Goal: Task Accomplishment & Management: Manage account settings

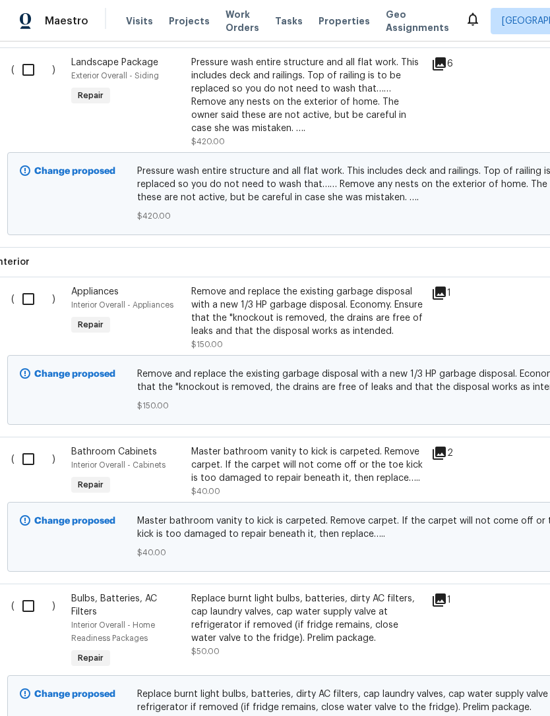
scroll to position [1569, 5]
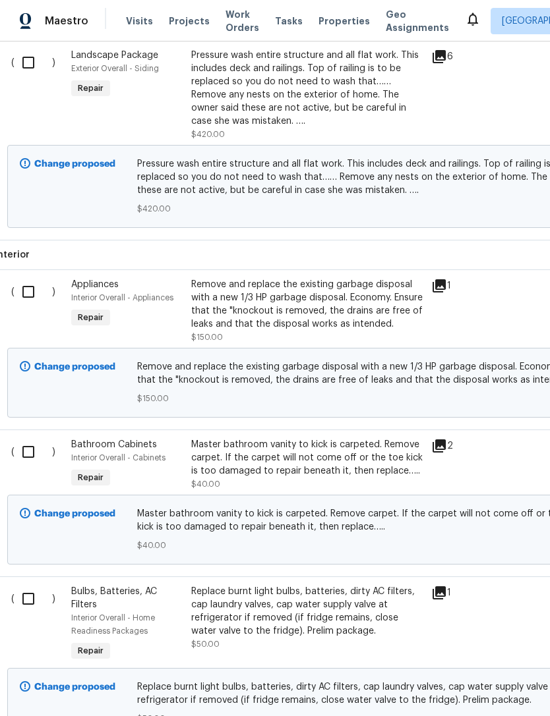
click at [311, 451] on div "Master bathroom vanity to kick is carpeted. Remove carpet. If the carpet will n…" at bounding box center [307, 458] width 232 height 40
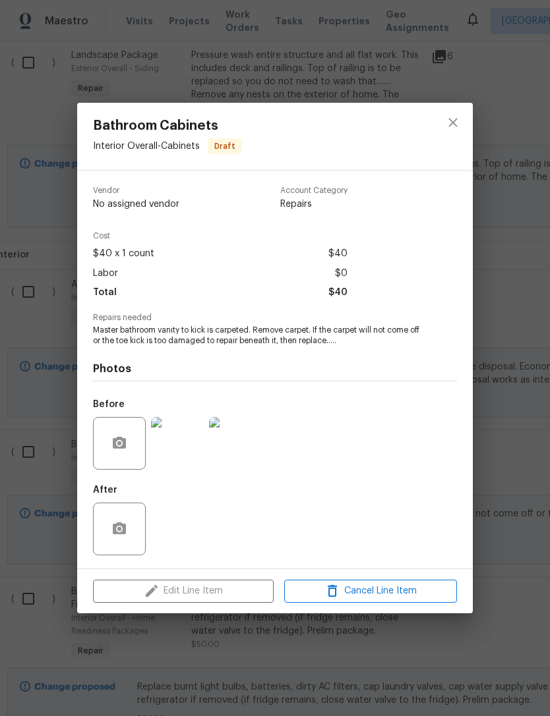
click at [138, 597] on div "Edit Line Item Cancel Line Item" at bounding box center [274, 591] width 395 height 44
click at [390, 590] on span "Cancel Line Item" at bounding box center [370, 591] width 165 height 16
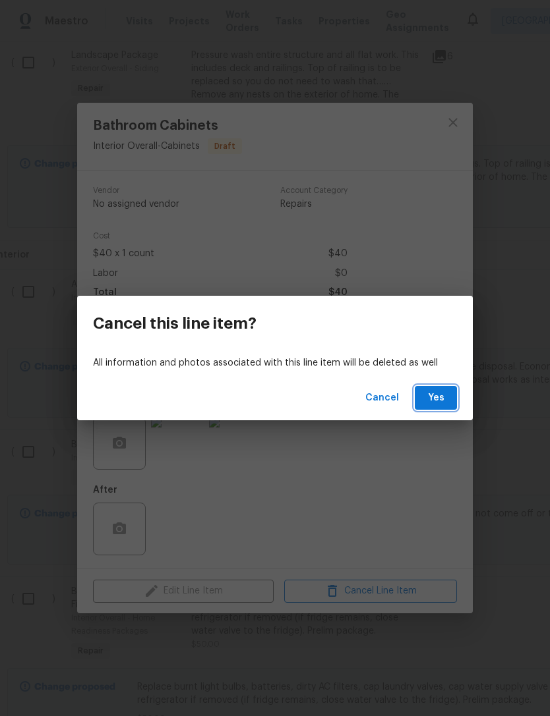
click at [441, 399] on span "Yes" at bounding box center [435, 398] width 21 height 16
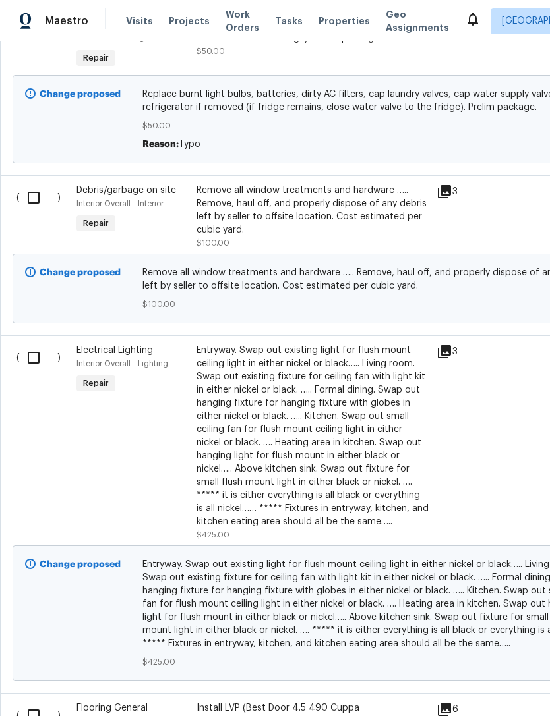
scroll to position [2016, 0]
click at [299, 448] on div "Entryway. Swap out existing light for flush mount ceiling light in either nicke…" at bounding box center [312, 435] width 232 height 185
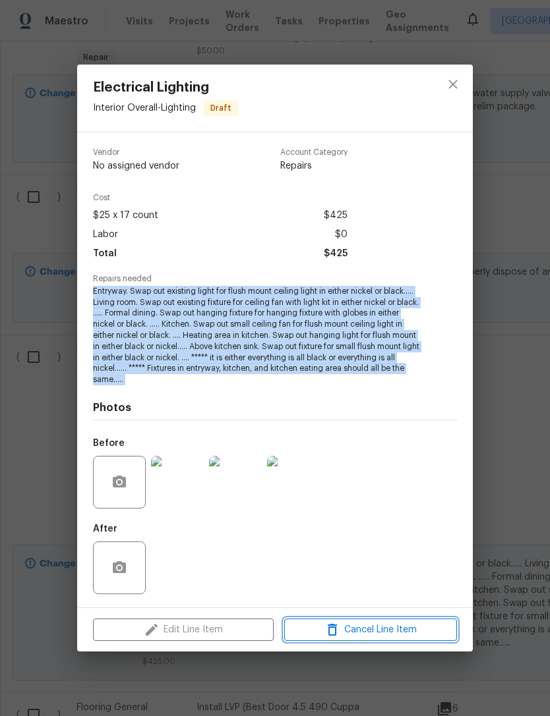
click at [392, 629] on span "Cancel Line Item" at bounding box center [370, 630] width 165 height 16
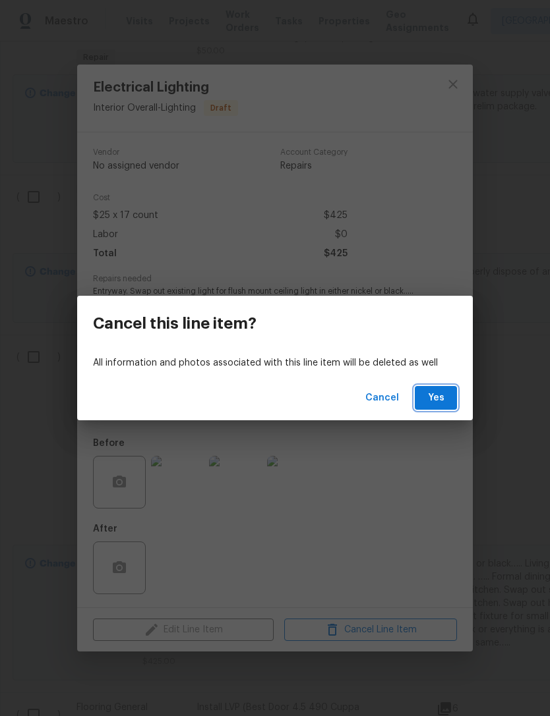
click at [441, 400] on span "Yes" at bounding box center [435, 398] width 21 height 16
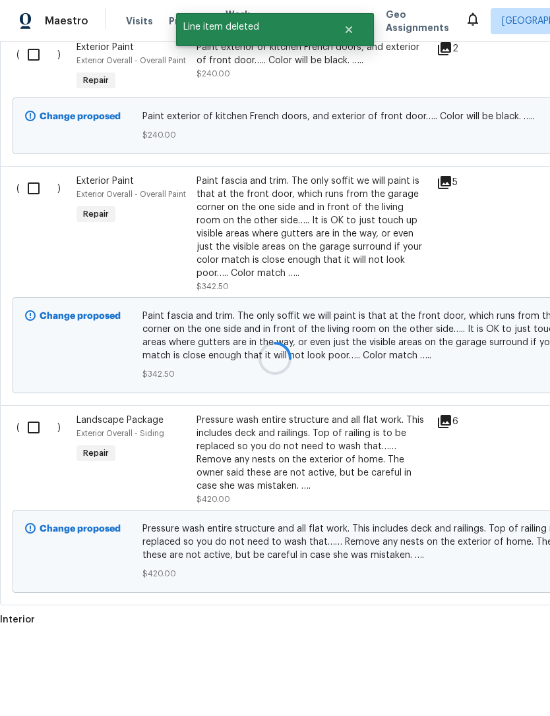
scroll to position [1152, 0]
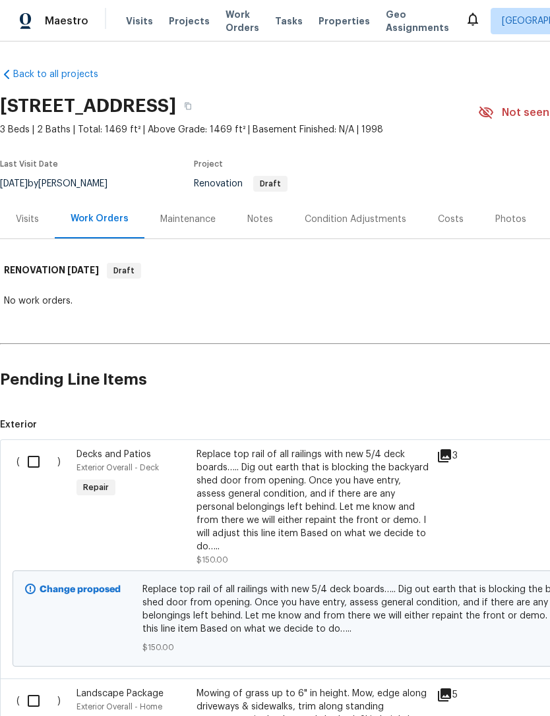
click at [180, 223] on div "Maintenance" at bounding box center [187, 219] width 55 height 13
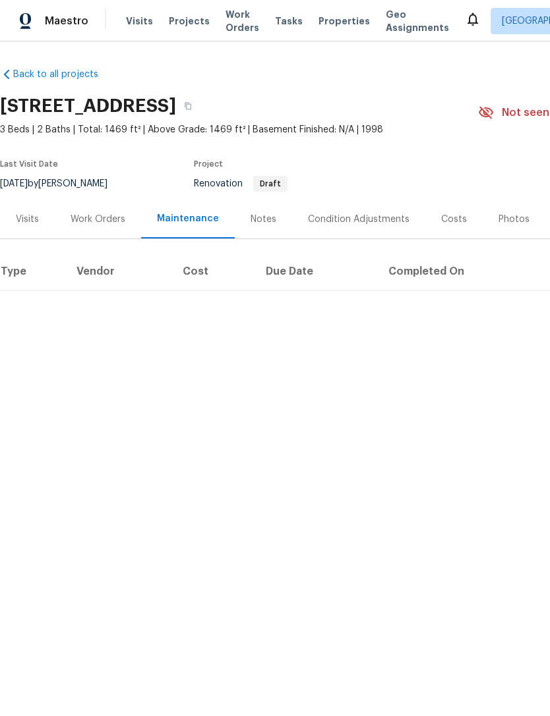
click at [94, 218] on div "Work Orders" at bounding box center [98, 219] width 55 height 13
